Goal: Use online tool/utility: Utilize a website feature to perform a specific function

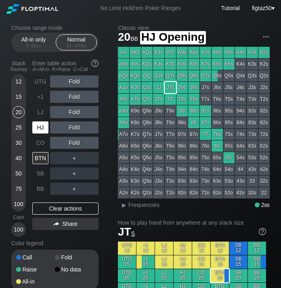
click at [40, 126] on div "HJ" at bounding box center [40, 128] width 16 height 12
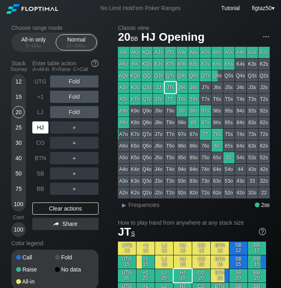
click at [40, 126] on div "HJ" at bounding box center [40, 128] width 16 height 12
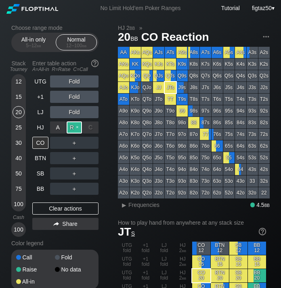
click at [72, 127] on div "R ✕" at bounding box center [75, 128] width 16 height 12
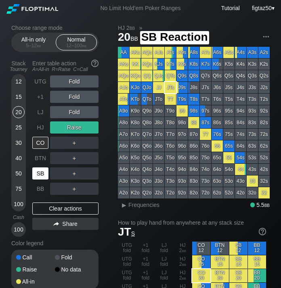
click at [42, 172] on div "SB" at bounding box center [40, 174] width 16 height 12
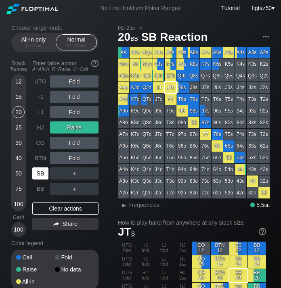
click at [41, 174] on div "SB" at bounding box center [40, 174] width 16 height 12
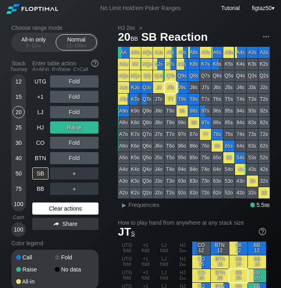
click at [71, 209] on div "Clear actions" at bounding box center [65, 209] width 66 height 12
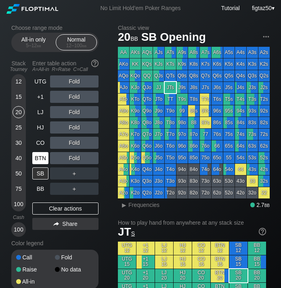
click at [43, 155] on div "BTN" at bounding box center [40, 158] width 16 height 12
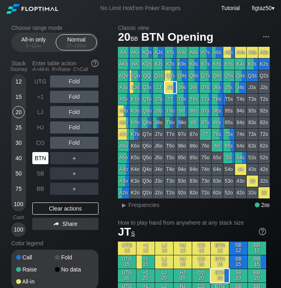
click at [43, 155] on div "BTN" at bounding box center [40, 158] width 16 height 12
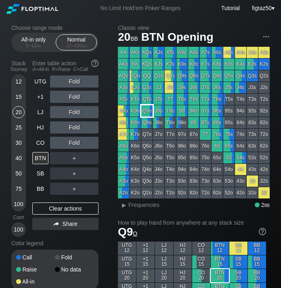
click at [148, 112] on div "Q9o" at bounding box center [146, 110] width 11 height 11
click at [41, 163] on div "BTN" at bounding box center [40, 158] width 16 height 12
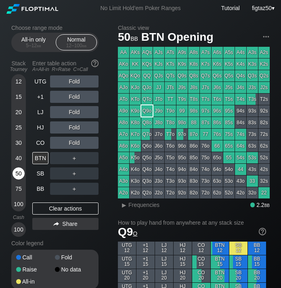
click at [21, 172] on div "50" at bounding box center [19, 174] width 12 height 12
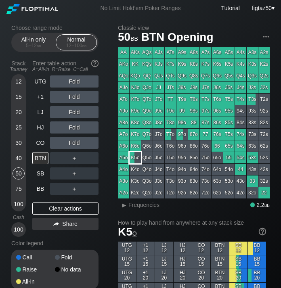
drag, startPoint x: 134, startPoint y: 161, endPoint x: 130, endPoint y: 180, distance: 18.9
click at [134, 161] on div "K5o" at bounding box center [135, 157] width 11 height 11
click at [127, 208] on div "▸" at bounding box center [124, 205] width 11 height 10
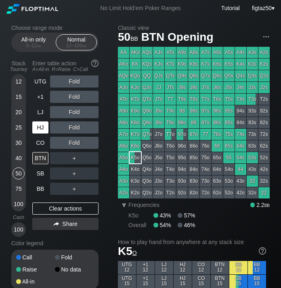
click at [39, 127] on div "HJ" at bounding box center [40, 128] width 16 height 12
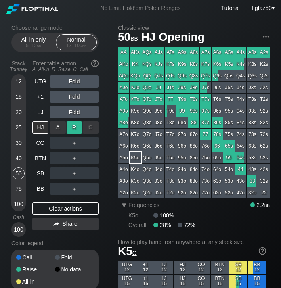
click at [71, 127] on div "R ✕" at bounding box center [75, 128] width 16 height 12
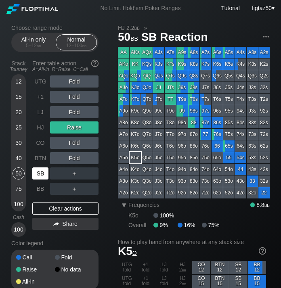
click at [42, 170] on div "SB" at bounding box center [40, 174] width 16 height 12
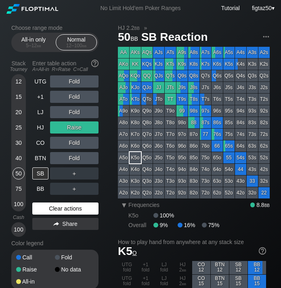
click at [61, 207] on div "Clear actions" at bounding box center [65, 209] width 66 height 12
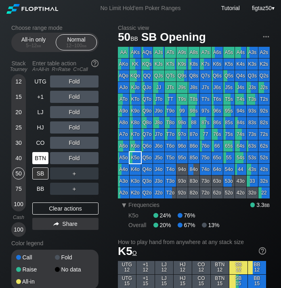
click at [42, 158] on div "BTN" at bounding box center [40, 158] width 16 height 12
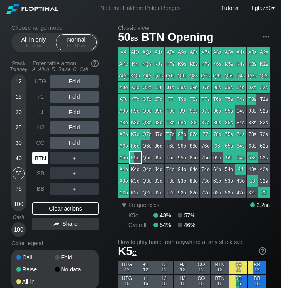
click at [42, 158] on div "BTN" at bounding box center [40, 158] width 16 height 12
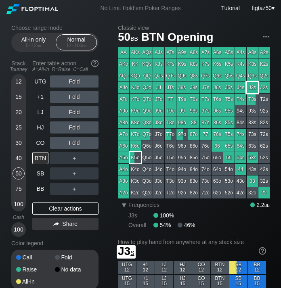
click at [252, 87] on div "J3s" at bounding box center [252, 87] width 11 height 11
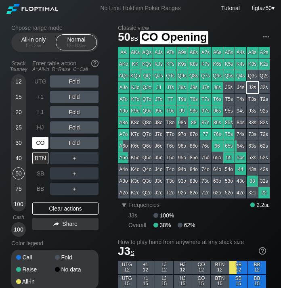
click at [39, 142] on div "CO" at bounding box center [40, 143] width 16 height 12
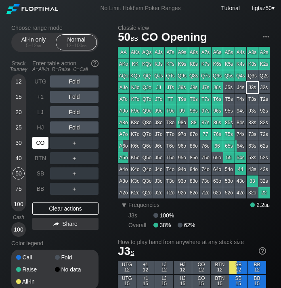
click at [39, 142] on div "CO" at bounding box center [40, 143] width 16 height 12
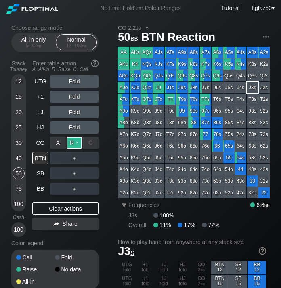
click at [74, 143] on div "R ✕" at bounding box center [75, 143] width 16 height 12
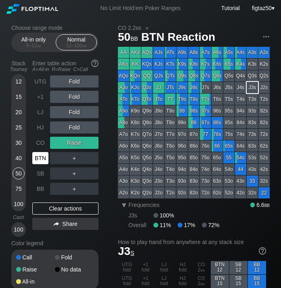
click at [42, 158] on div "BTN" at bounding box center [40, 158] width 16 height 12
click at [40, 141] on div "CO" at bounding box center [40, 143] width 16 height 12
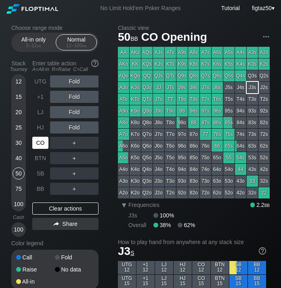
click at [40, 141] on div "CO" at bounding box center [40, 143] width 16 height 12
click at [40, 142] on div "CO" at bounding box center [40, 143] width 16 height 12
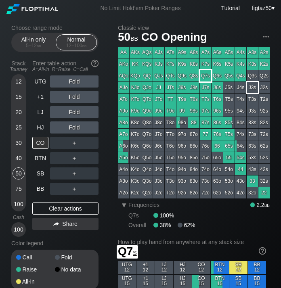
click at [204, 77] on div "Q7s" at bounding box center [205, 75] width 11 height 11
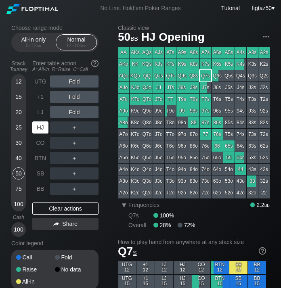
click at [40, 129] on div "HJ" at bounding box center [40, 128] width 16 height 12
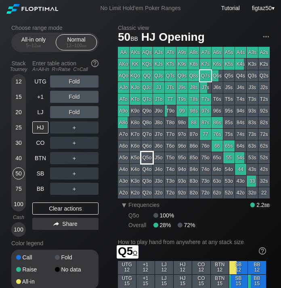
click at [147, 158] on div "Q5o" at bounding box center [146, 157] width 11 height 11
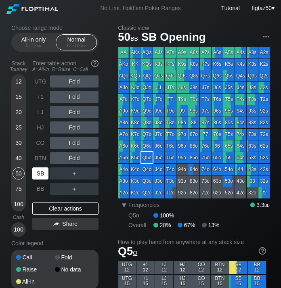
click at [42, 174] on div "SB" at bounding box center [40, 174] width 16 height 12
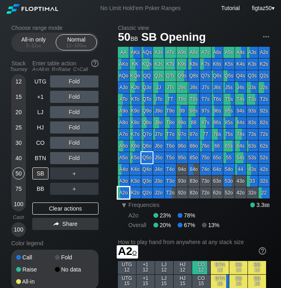
click at [123, 193] on div "A2o" at bounding box center [123, 192] width 11 height 11
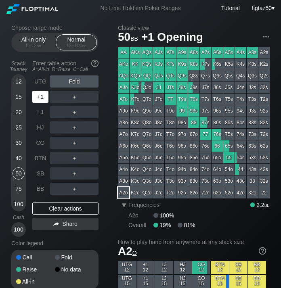
click at [42, 99] on div "+1" at bounding box center [40, 97] width 16 height 12
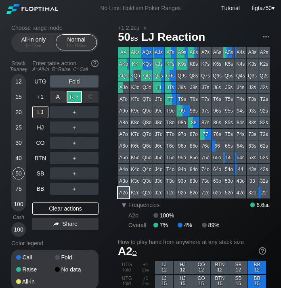
click at [73, 99] on div "R ✕" at bounding box center [75, 97] width 16 height 12
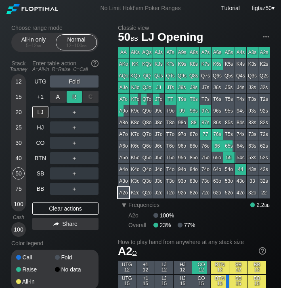
click at [73, 99] on div "R ✕" at bounding box center [75, 97] width 16 height 12
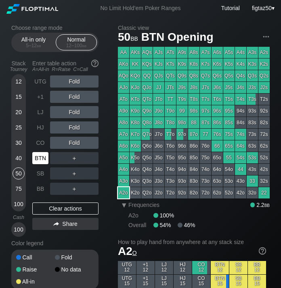
click at [42, 159] on div "BTN" at bounding box center [40, 158] width 16 height 12
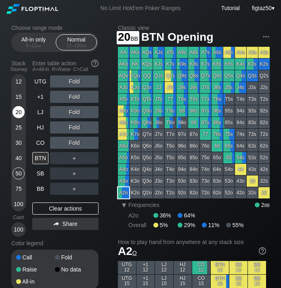
click at [18, 114] on div "20" at bounding box center [19, 112] width 12 height 12
click at [40, 128] on div "HJ" at bounding box center [40, 128] width 16 height 12
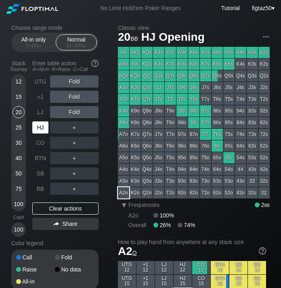
click at [40, 128] on div "HJ" at bounding box center [40, 128] width 16 height 12
click at [39, 112] on div "LJ" at bounding box center [40, 112] width 16 height 12
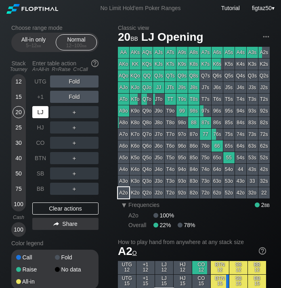
click at [39, 112] on div "LJ" at bounding box center [40, 112] width 16 height 12
click at [20, 96] on div "15" at bounding box center [19, 97] width 12 height 12
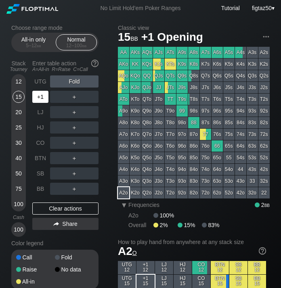
click at [39, 99] on div "+1" at bounding box center [40, 97] width 16 height 12
click at [179, 64] on div "K9s" at bounding box center [182, 64] width 11 height 11
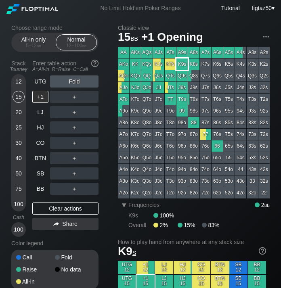
click at [179, 64] on div "K9s" at bounding box center [182, 64] width 11 height 11
